Goal: Complete application form

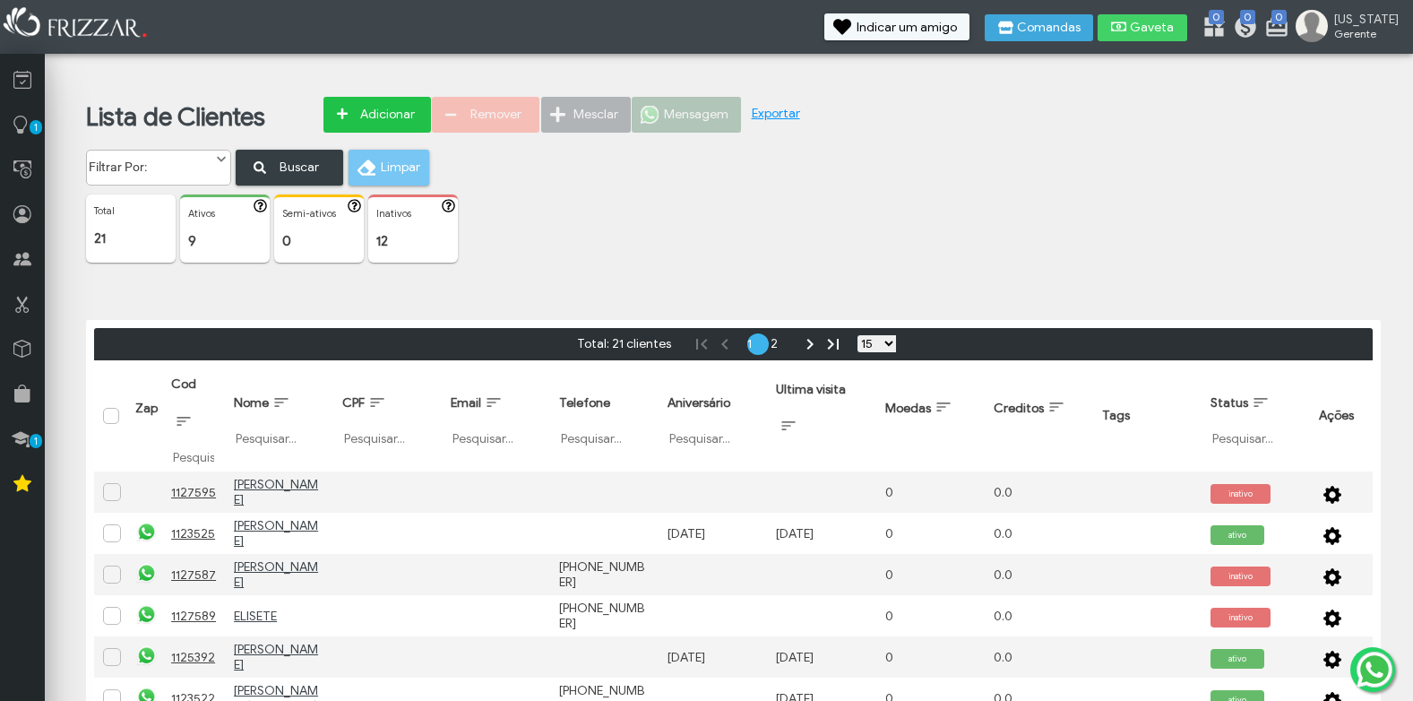
click at [401, 111] on span "Adicionar" at bounding box center [387, 114] width 63 height 27
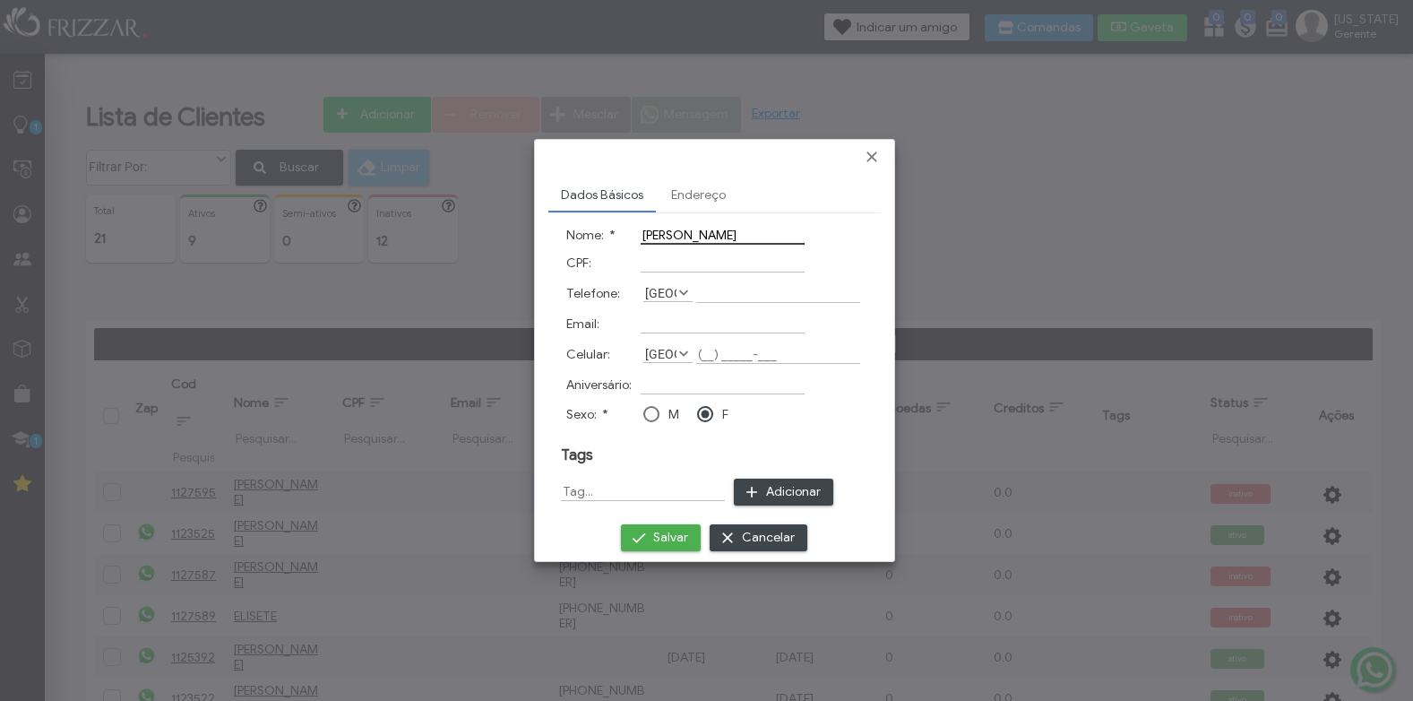
type input "[PERSON_NAME]"
click at [705, 355] on input "Celular:" at bounding box center [778, 354] width 164 height 19
type input "[PHONE_NUMBER]"
click at [669, 386] on input "Aniversário:" at bounding box center [723, 385] width 164 height 19
type input "[DATE]"
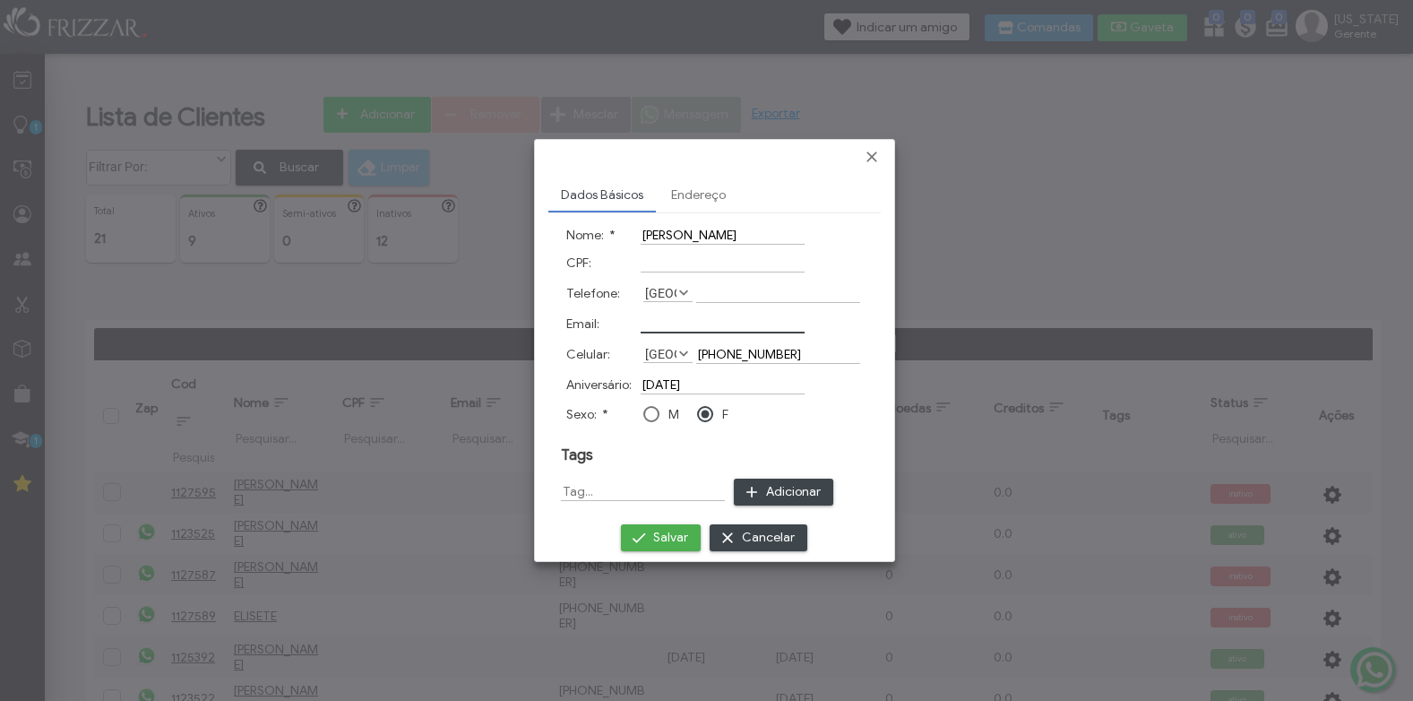
click at [678, 325] on input "Email:" at bounding box center [723, 324] width 164 height 19
type input "[PERSON_NAME][EMAIL_ADDRESS][PERSON_NAME][DOMAIN_NAME]"
click at [659, 535] on span "Salvar" at bounding box center [670, 537] width 35 height 27
